Goal: Information Seeking & Learning: Learn about a topic

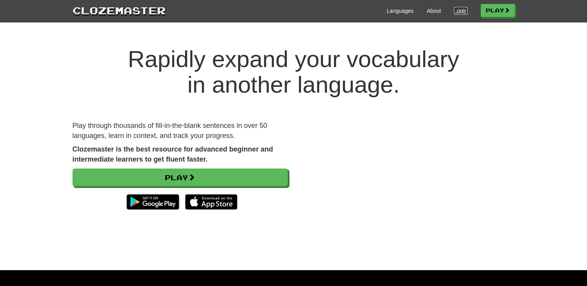
click at [455, 8] on link "Login" at bounding box center [460, 11] width 13 height 8
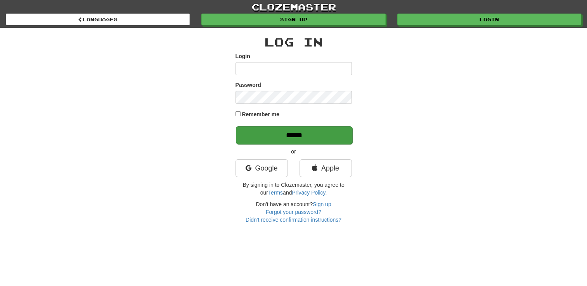
type input "**********"
click at [273, 138] on input "******" at bounding box center [294, 136] width 116 height 18
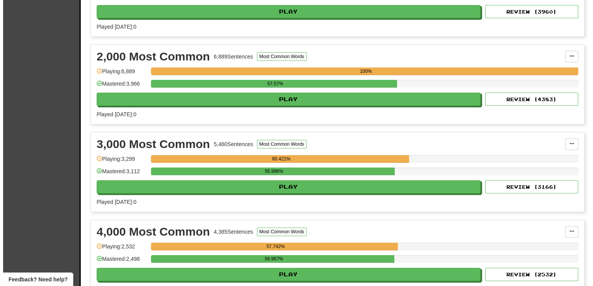
scroll to position [248, 0]
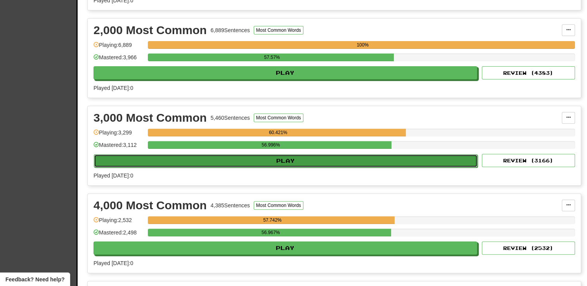
click at [208, 160] on button "Play" at bounding box center [286, 160] width 384 height 13
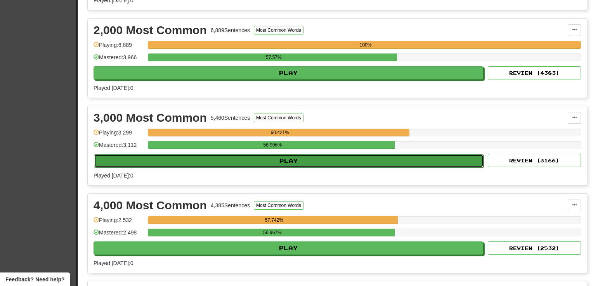
select select "**"
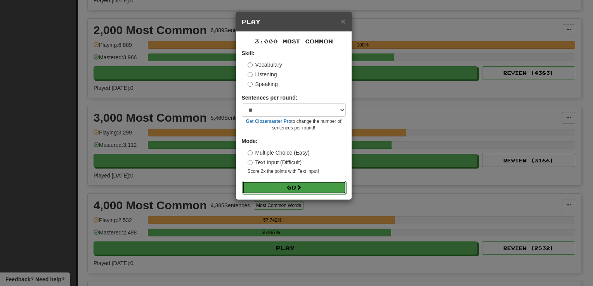
click at [271, 193] on button "Go" at bounding box center [294, 187] width 104 height 13
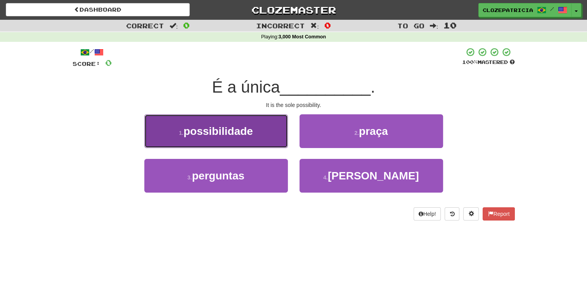
click at [265, 128] on button "1 . possibilidade" at bounding box center [216, 132] width 144 height 34
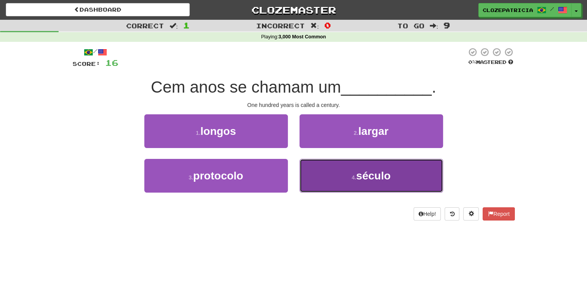
click at [361, 171] on span "século" at bounding box center [373, 176] width 35 height 12
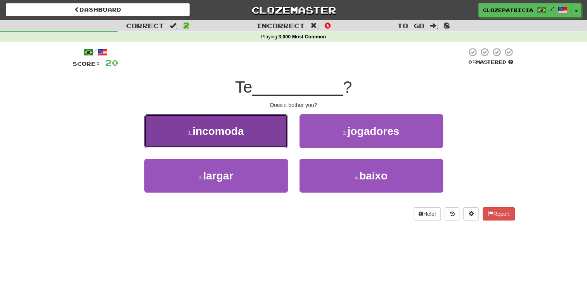
click at [228, 141] on button "1 . incomoda" at bounding box center [216, 132] width 144 height 34
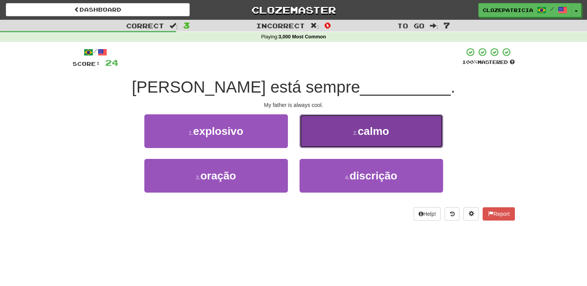
click at [366, 135] on span "calmo" at bounding box center [373, 131] width 31 height 12
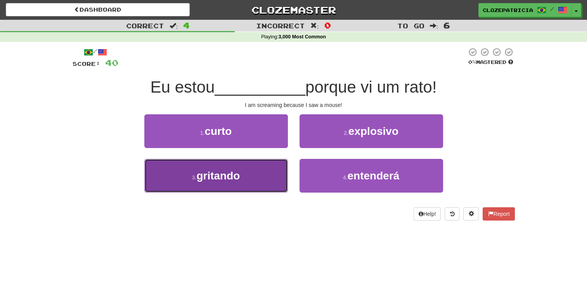
click at [230, 178] on span "gritando" at bounding box center [217, 176] width 43 height 12
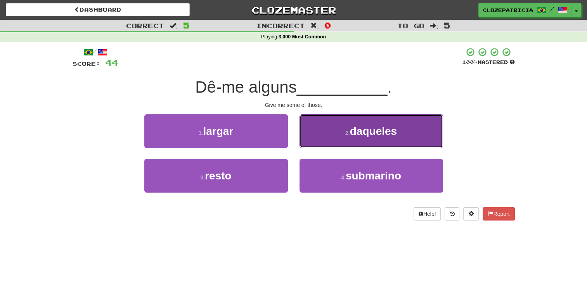
click at [344, 128] on button "2 . daqueles" at bounding box center [372, 132] width 144 height 34
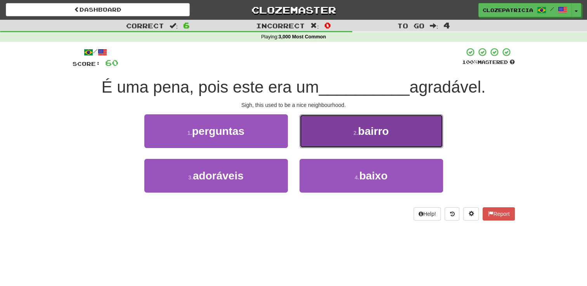
click at [338, 130] on button "2 . bairro" at bounding box center [372, 132] width 144 height 34
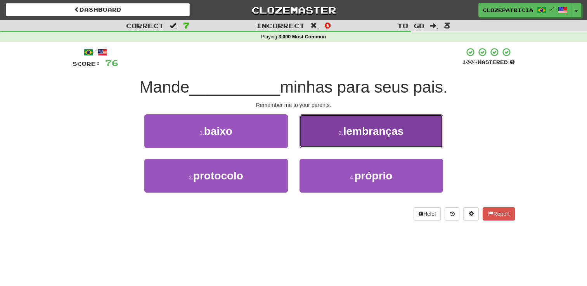
click at [351, 134] on span "lembranças" at bounding box center [374, 131] width 61 height 12
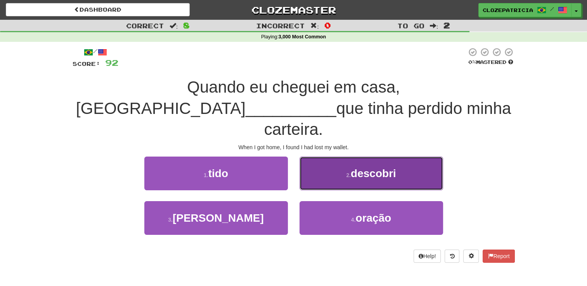
click at [364, 168] on span "descobri" at bounding box center [373, 174] width 45 height 12
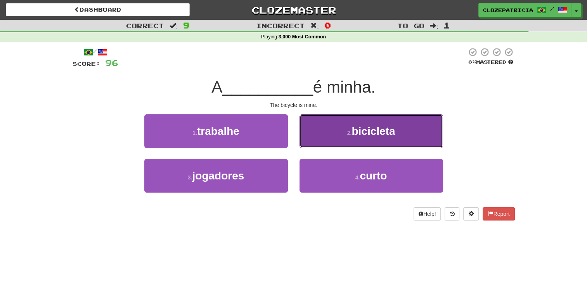
click at [349, 135] on small "2 ." at bounding box center [349, 133] width 5 height 6
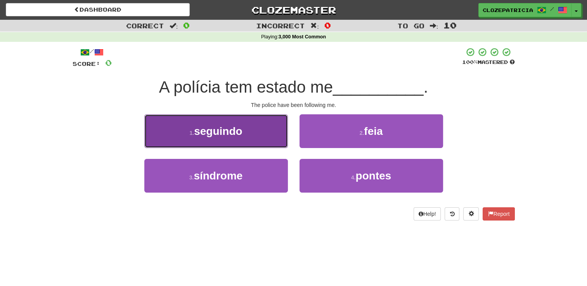
click at [247, 136] on button "1 . seguindo" at bounding box center [216, 132] width 144 height 34
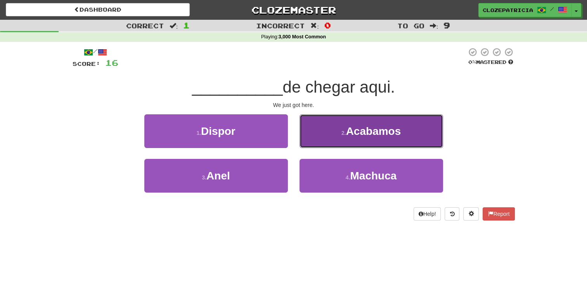
click at [350, 132] on span "Acabamos" at bounding box center [373, 131] width 55 height 12
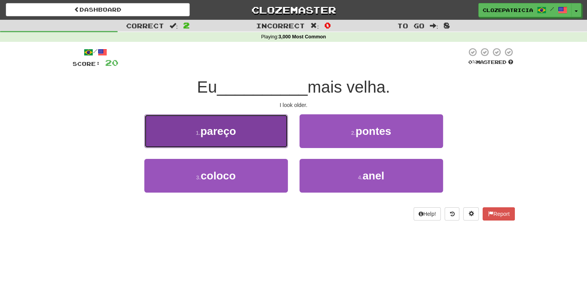
click at [247, 133] on button "1 . pareço" at bounding box center [216, 132] width 144 height 34
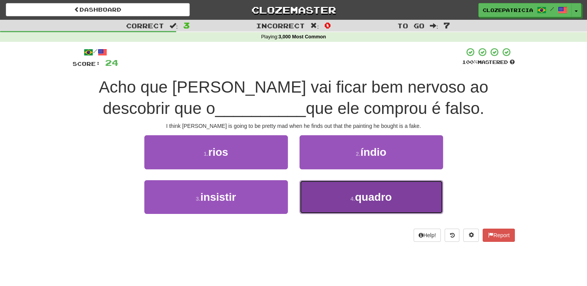
click at [347, 198] on button "4 . quadro" at bounding box center [372, 197] width 144 height 34
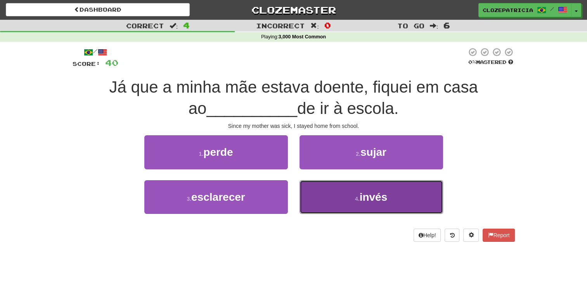
click at [346, 206] on button "4 . invés" at bounding box center [372, 197] width 144 height 34
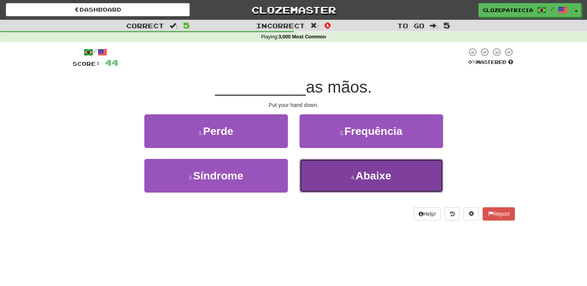
click at [330, 175] on button "4 . Abaixe" at bounding box center [372, 176] width 144 height 34
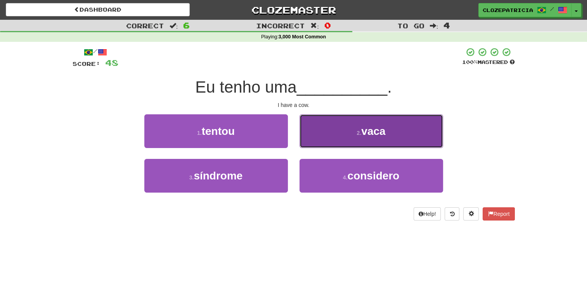
click at [363, 133] on span "vaca" at bounding box center [373, 131] width 24 height 12
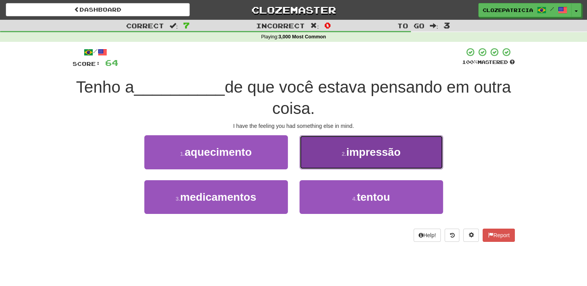
click at [341, 150] on button "2 . impressão" at bounding box center [372, 152] width 144 height 34
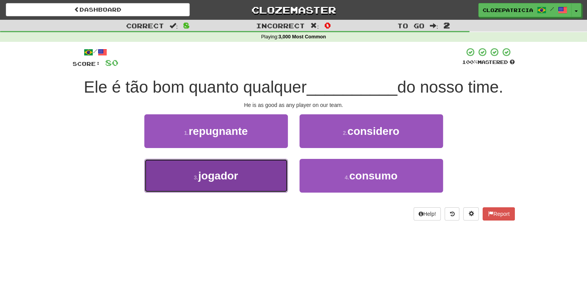
click at [259, 175] on button "3 . jogador" at bounding box center [216, 176] width 144 height 34
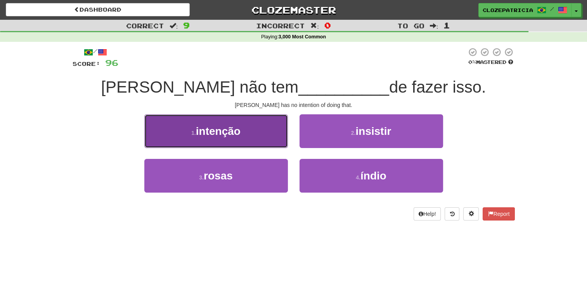
click at [255, 139] on button "1 . intenção" at bounding box center [216, 132] width 144 height 34
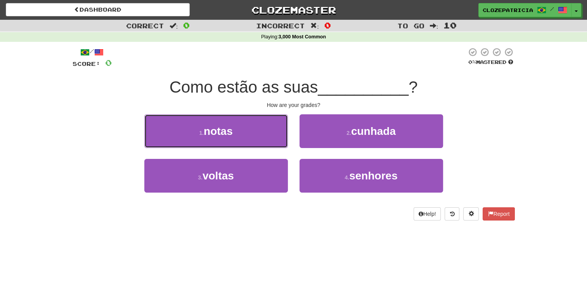
click at [255, 139] on button "1 . notas" at bounding box center [216, 132] width 144 height 34
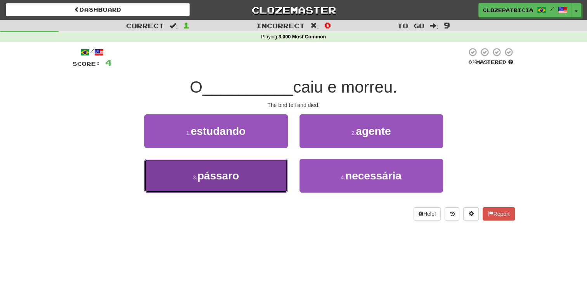
click at [231, 177] on span "pássaro" at bounding box center [219, 176] width 42 height 12
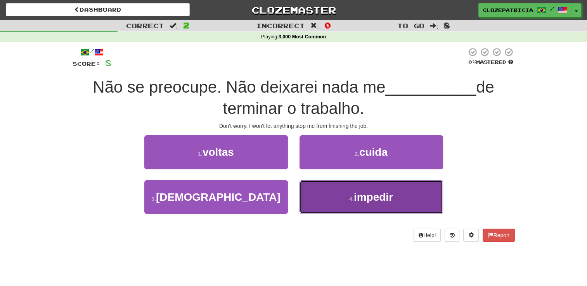
click at [330, 200] on button "4 . impedir" at bounding box center [372, 197] width 144 height 34
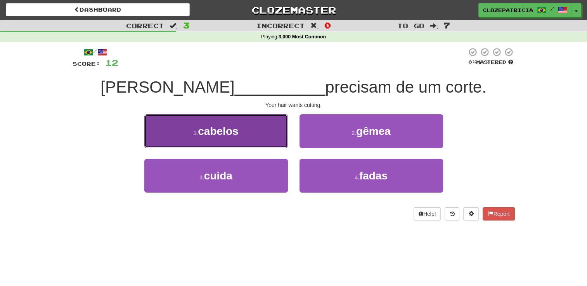
click at [240, 125] on button "1 . cabelos" at bounding box center [216, 132] width 144 height 34
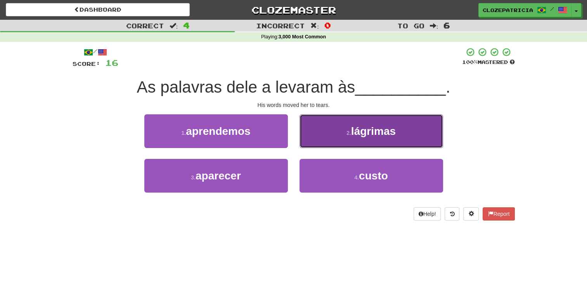
click at [340, 133] on button "2 . lágrimas" at bounding box center [372, 132] width 144 height 34
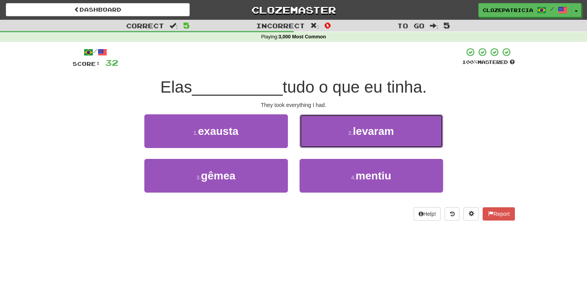
click at [340, 133] on button "2 . levaram" at bounding box center [372, 132] width 144 height 34
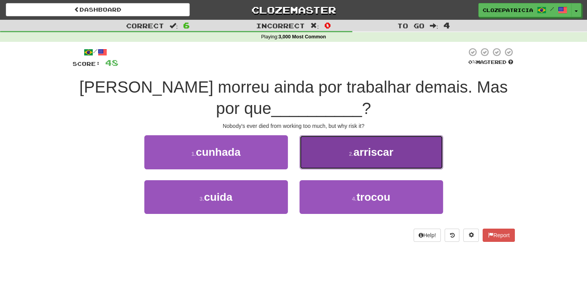
click at [319, 153] on button "2 . arriscar" at bounding box center [372, 152] width 144 height 34
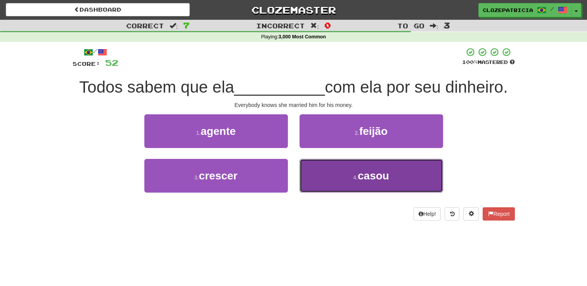
click at [328, 178] on button "4 . casou" at bounding box center [372, 176] width 144 height 34
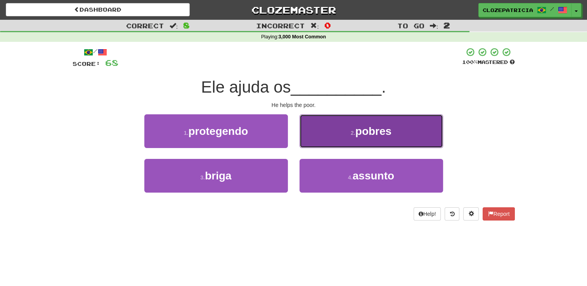
click at [370, 133] on span "pobres" at bounding box center [374, 131] width 36 height 12
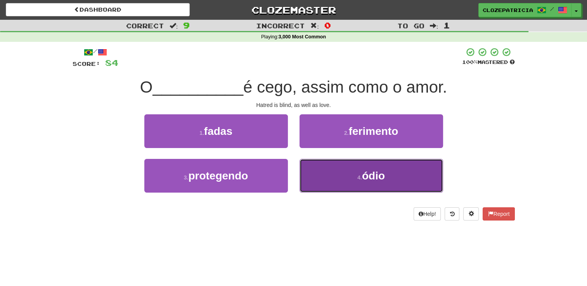
click at [319, 177] on button "4 . ódio" at bounding box center [372, 176] width 144 height 34
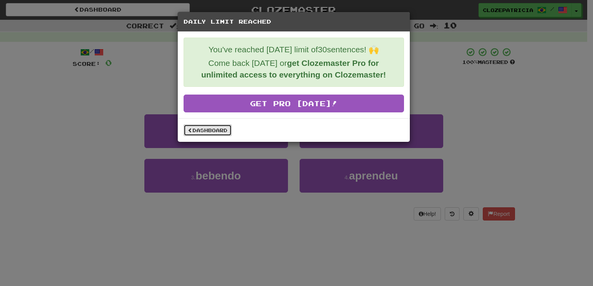
click at [190, 130] on span at bounding box center [190, 130] width 5 height 5
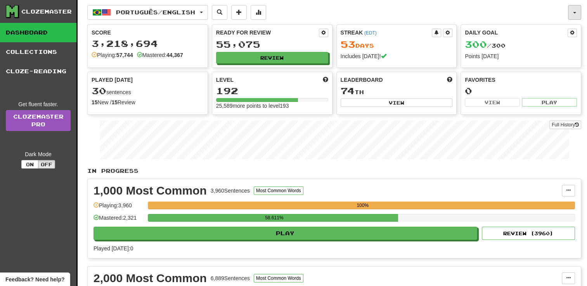
click at [573, 11] on button "button" at bounding box center [574, 12] width 13 height 15
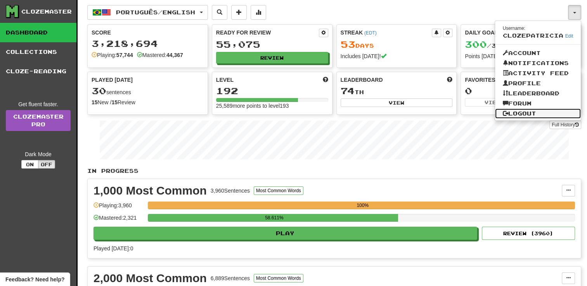
click at [533, 113] on link "Logout" at bounding box center [538, 114] width 86 height 10
